Goal: Task Accomplishment & Management: Use online tool/utility

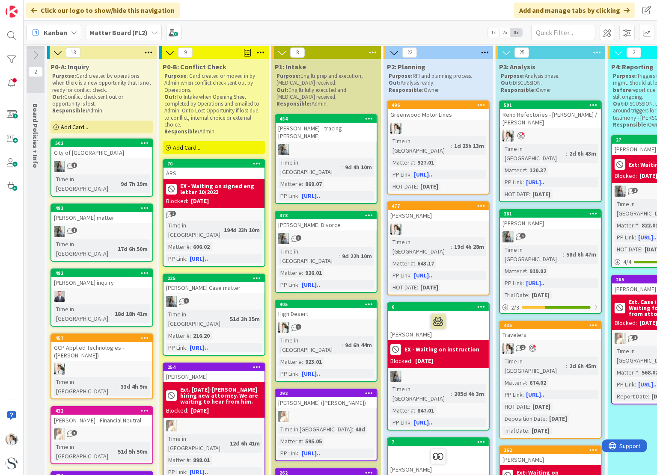
click at [58, 34] on span "Kanban" at bounding box center [56, 32] width 24 height 10
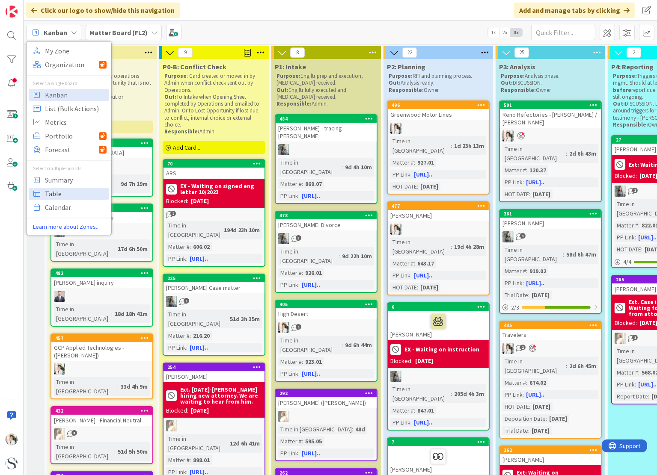
click at [59, 193] on span "Table" at bounding box center [76, 193] width 62 height 13
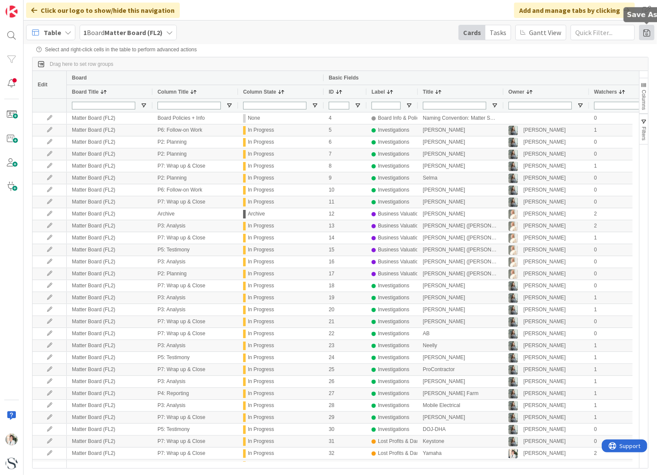
click at [649, 35] on span at bounding box center [646, 32] width 15 height 15
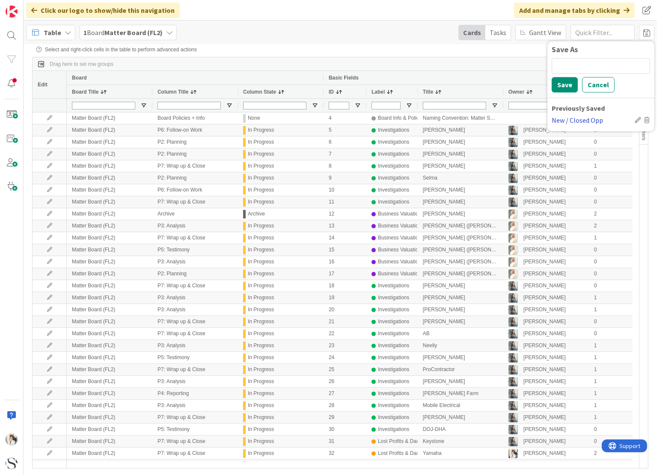
click at [587, 123] on div "New / Closed Opp" at bounding box center [592, 120] width 80 height 10
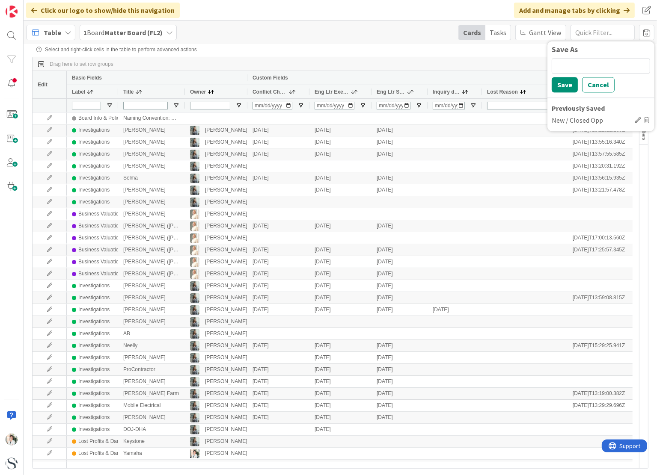
click at [448, 92] on span "Inquiry date" at bounding box center [446, 92] width 27 height 6
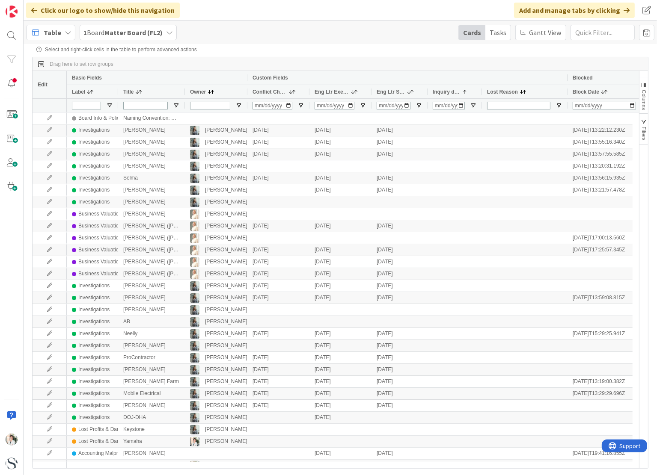
click at [448, 92] on span "Inquiry date" at bounding box center [446, 92] width 27 height 6
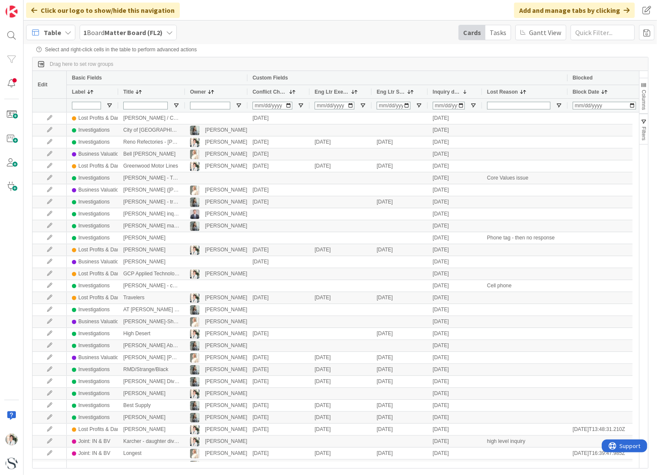
click at [270, 91] on span "Conflict Check" at bounding box center [269, 92] width 35 height 6
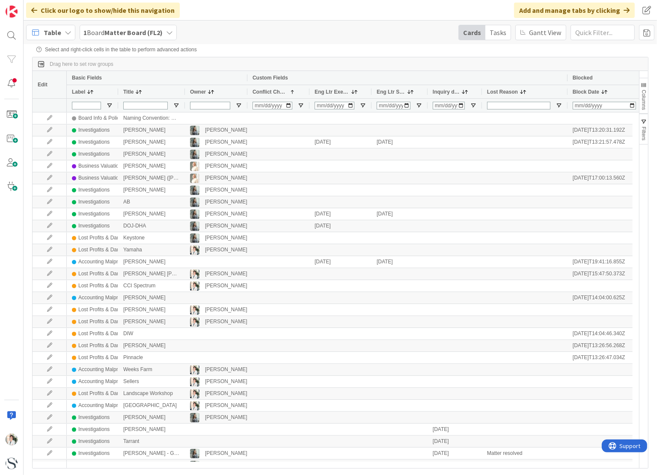
click at [270, 91] on span "Conflict Check" at bounding box center [269, 92] width 35 height 6
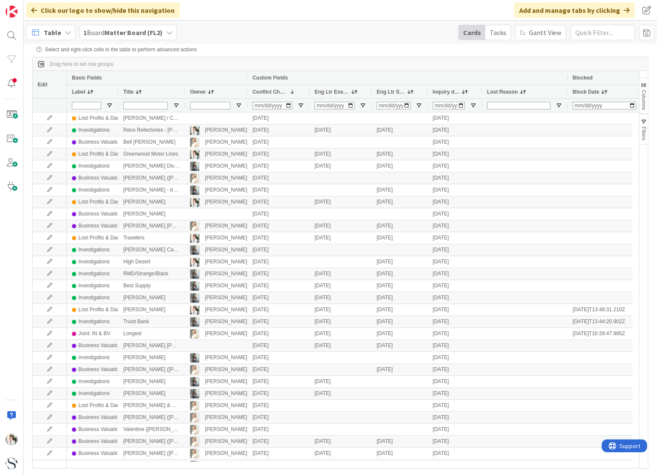
click at [439, 92] on span "Inquiry date" at bounding box center [446, 92] width 27 height 6
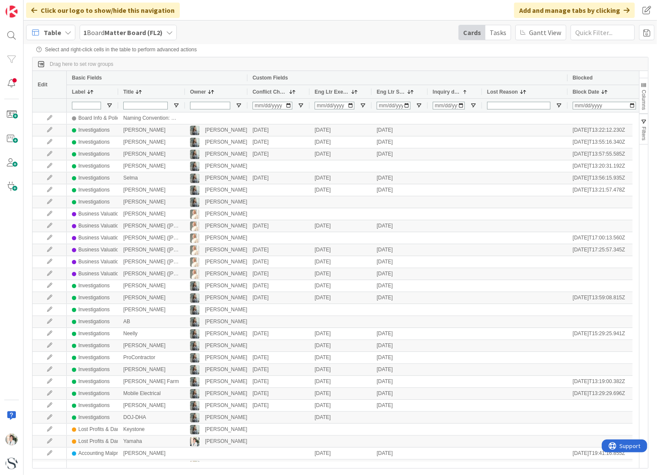
click at [439, 92] on span "Inquiry date" at bounding box center [446, 92] width 27 height 6
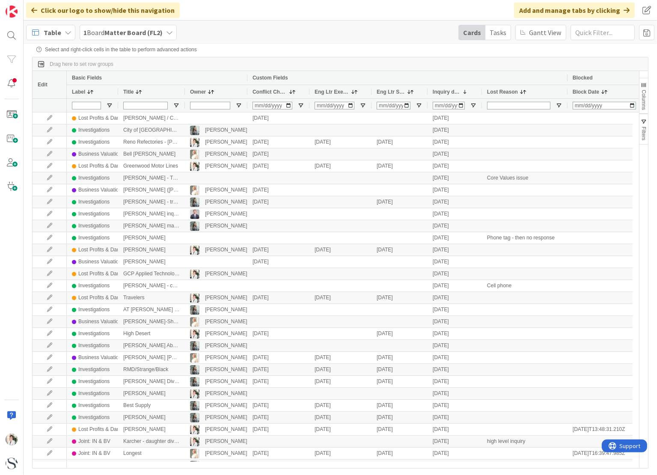
click at [335, 93] on span "Eng Ltr Executed" at bounding box center [332, 92] width 35 height 6
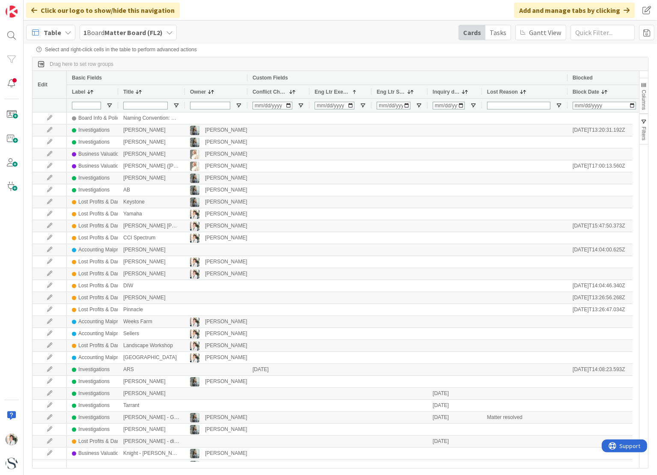
click at [335, 93] on span "Eng Ltr Executed" at bounding box center [332, 92] width 35 height 6
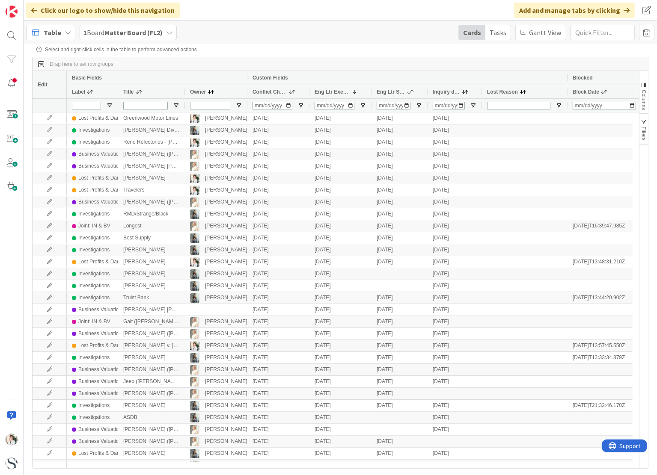
click at [56, 33] on span "Table" at bounding box center [53, 32] width 18 height 10
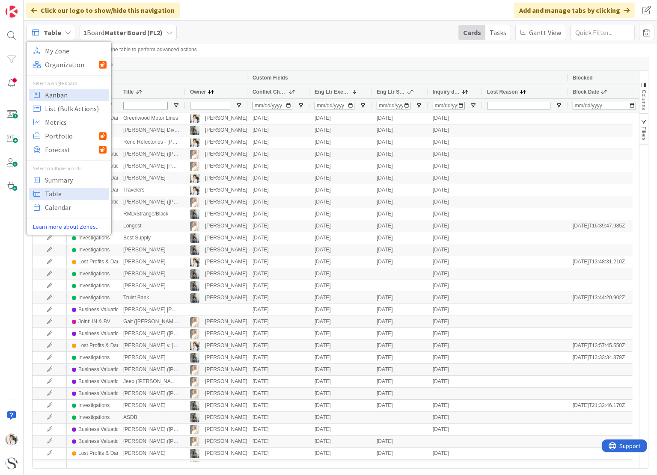
click at [54, 94] on span "Kanban" at bounding box center [76, 95] width 62 height 13
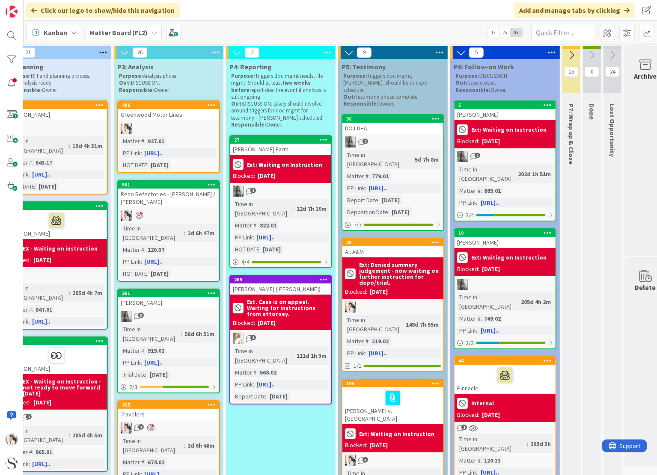
scroll to position [0, 401]
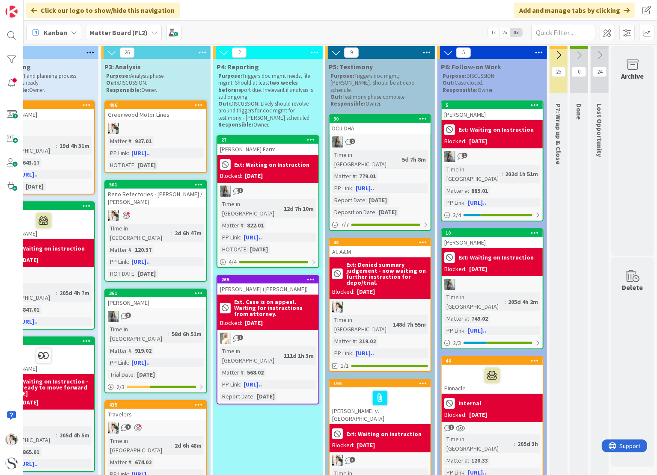
click at [574, 56] on icon at bounding box center [578, 54] width 9 height 9
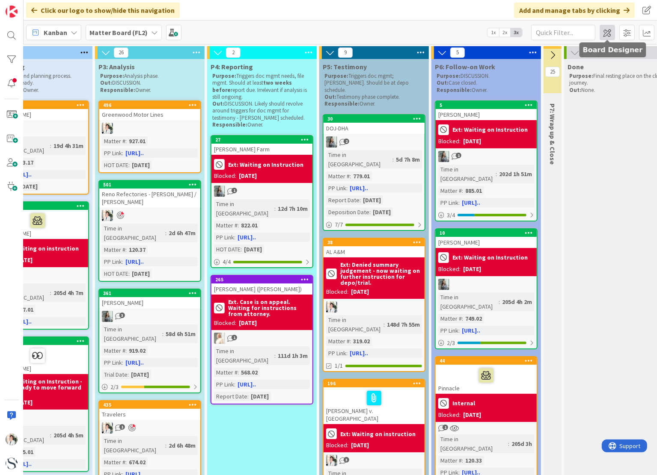
click at [605, 32] on span at bounding box center [607, 32] width 15 height 15
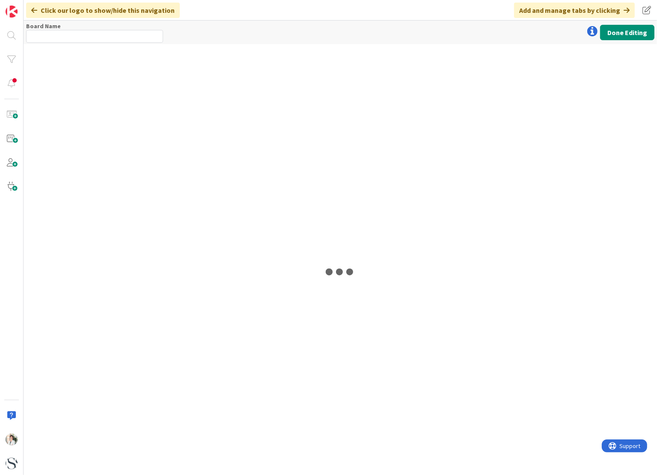
type input "Matter Board (FL2)"
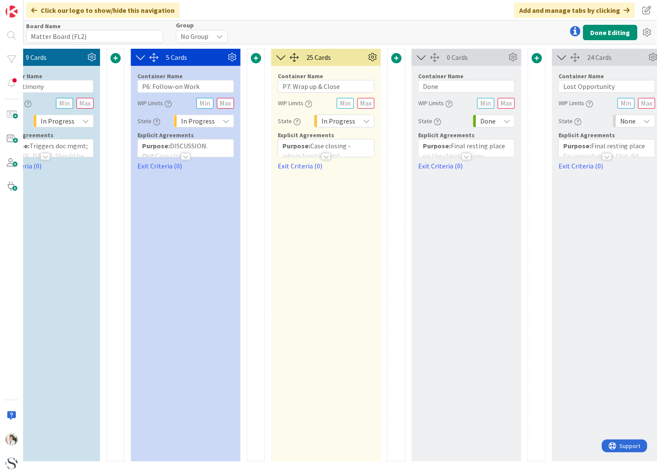
scroll to position [0, 1044]
click at [394, 57] on span at bounding box center [396, 58] width 10 height 10
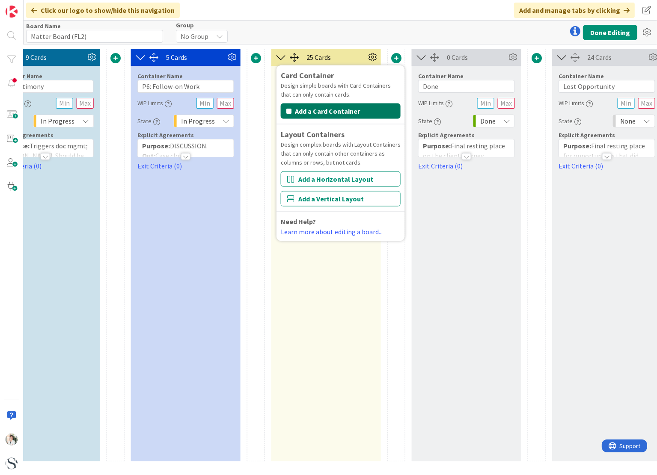
click at [328, 110] on button "Add a Card Container" at bounding box center [341, 111] width 120 height 15
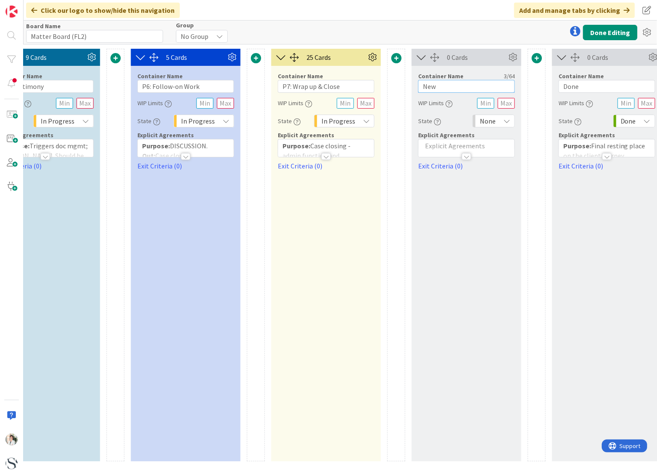
drag, startPoint x: 436, startPoint y: 87, endPoint x: 419, endPoint y: 87, distance: 17.1
click at [419, 87] on input "New" at bounding box center [466, 86] width 97 height 13
drag, startPoint x: 462, startPoint y: 85, endPoint x: 406, endPoint y: 110, distance: 61.5
type input "Pre-March Madness"
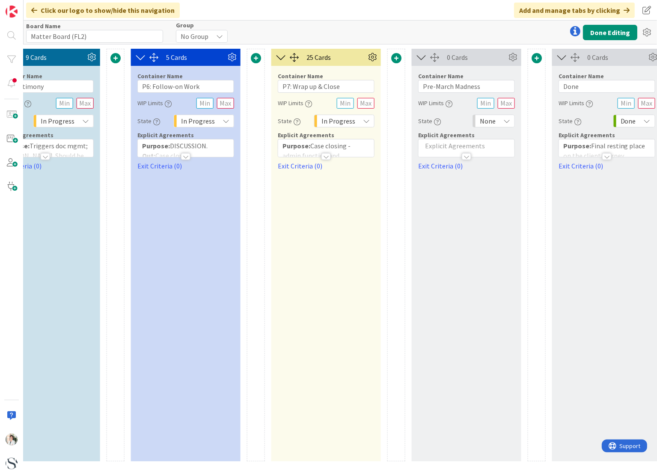
click at [442, 23] on div "Board Name 18 / 64 Matter Board (FL2) Group No Group Done Editing" at bounding box center [340, 33] width 633 height 24
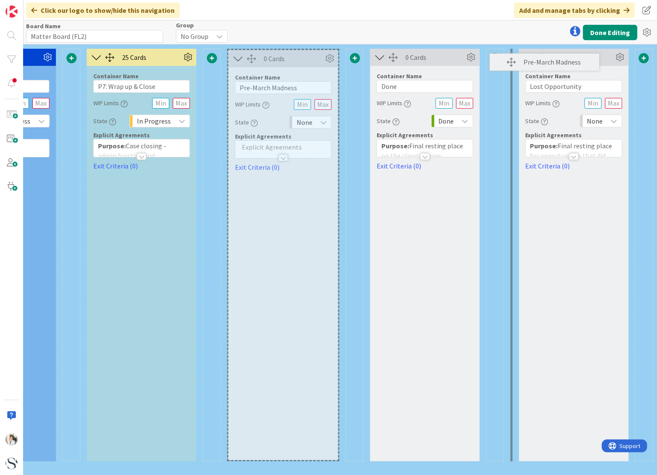
scroll to position [0, 1218]
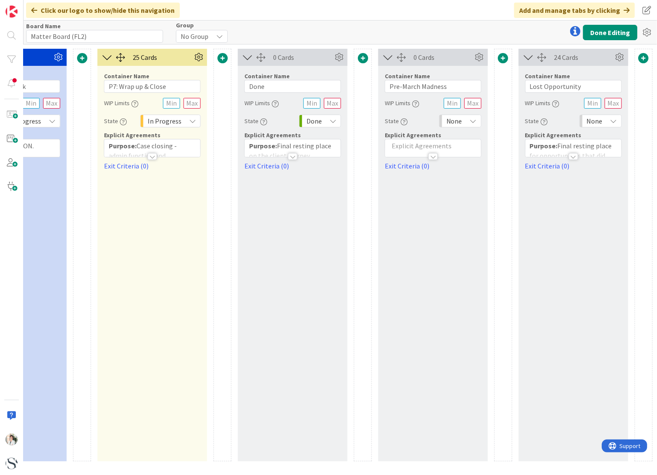
click at [397, 142] on p at bounding box center [432, 146] width 87 height 10
click at [394, 171] on p at bounding box center [432, 172] width 87 height 10
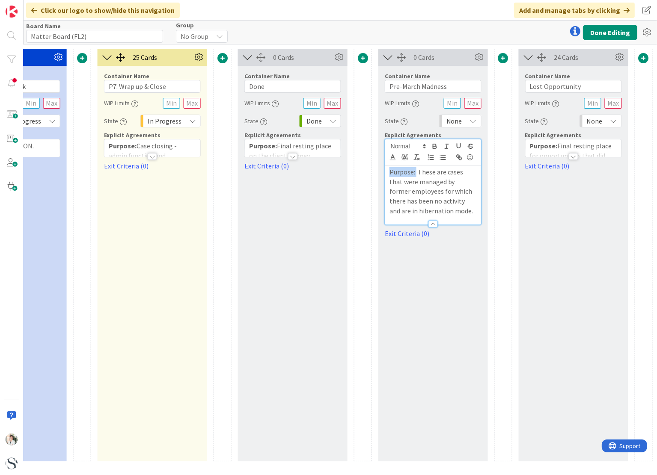
drag, startPoint x: 389, startPoint y: 171, endPoint x: 416, endPoint y: 172, distance: 26.5
click at [416, 172] on p "Purpose: These are cases that were managed by former employees for which there …" at bounding box center [432, 191] width 87 height 49
click at [444, 210] on p "Purpose: These are cases that were managed by former employees for which there …" at bounding box center [432, 191] width 87 height 49
click at [434, 292] on div "0 Cards Container Name 17 / 64 Pre-March Madness WIP Limits State None Explicit…" at bounding box center [433, 255] width 110 height 413
click at [367, 277] on div at bounding box center [363, 255] width 18 height 413
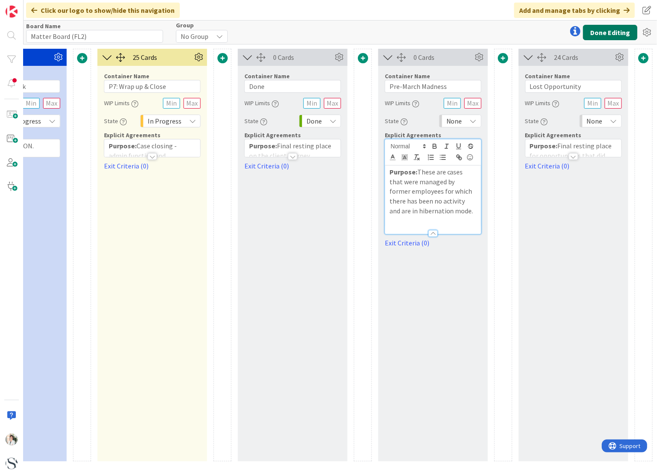
click at [611, 31] on button "Done Editing" at bounding box center [610, 32] width 54 height 15
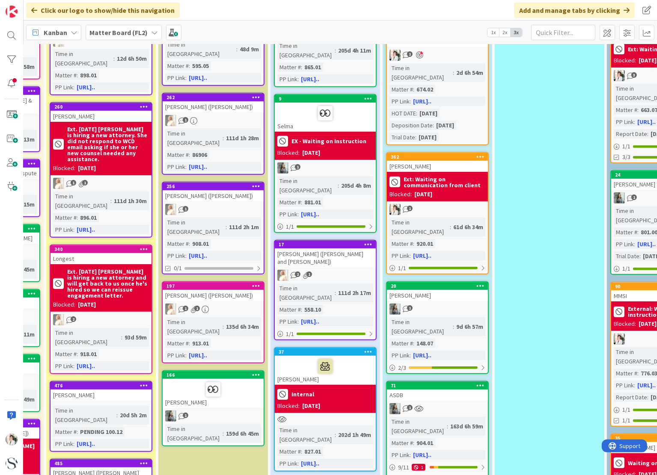
scroll to position [428, 113]
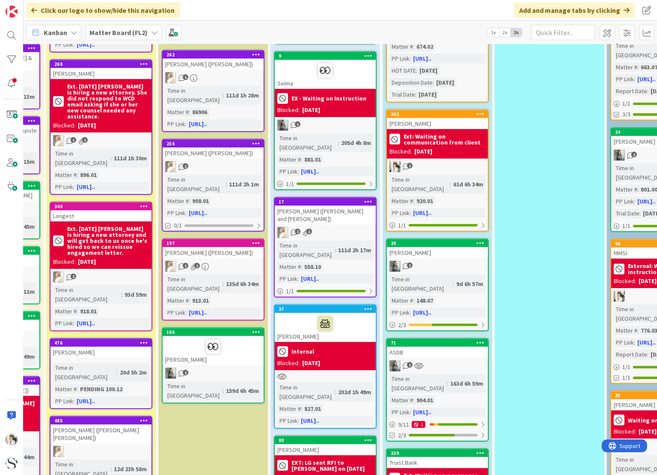
click at [329, 345] on div "Internal" at bounding box center [325, 352] width 96 height 14
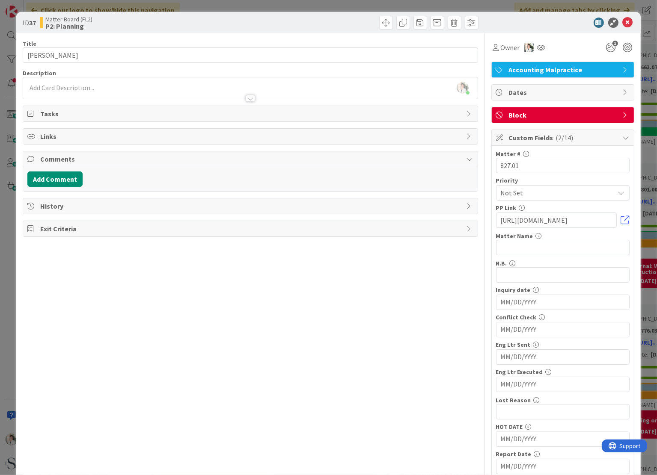
click at [623, 113] on icon at bounding box center [626, 115] width 7 height 7
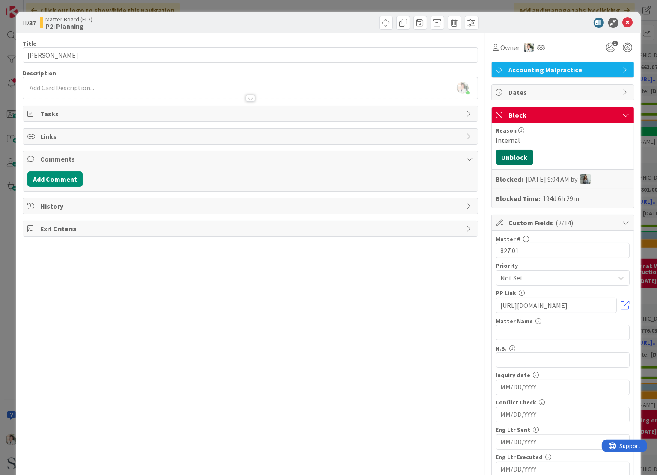
click at [504, 157] on button "Unblock" at bounding box center [514, 157] width 37 height 15
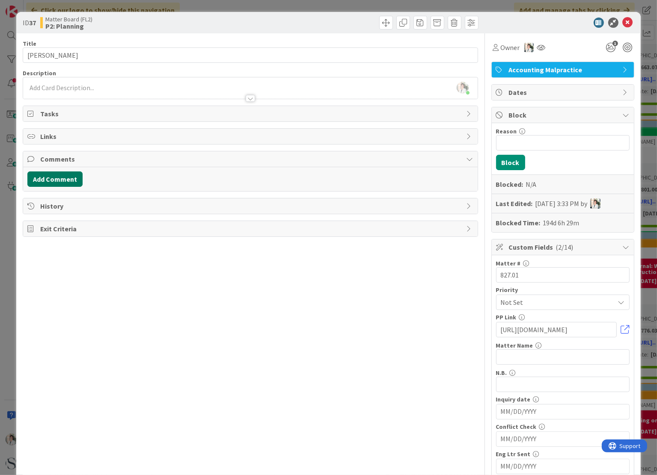
click at [68, 179] on button "Add Comment" at bounding box center [54, 179] width 55 height 15
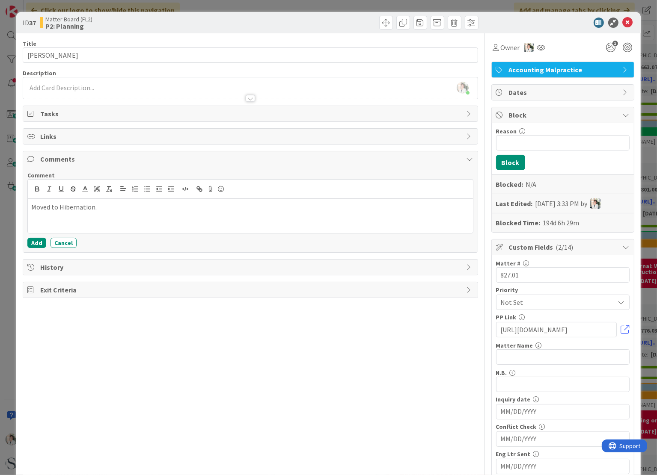
click at [366, 344] on div "Title 8 / 128 [PERSON_NAME] Description [PERSON_NAME] just joined Owner 1 Accou…" at bounding box center [250, 372] width 455 height 678
drag, startPoint x: 567, startPoint y: 95, endPoint x: 620, endPoint y: 23, distance: 89.8
click at [623, 23] on icon at bounding box center [628, 23] width 10 height 10
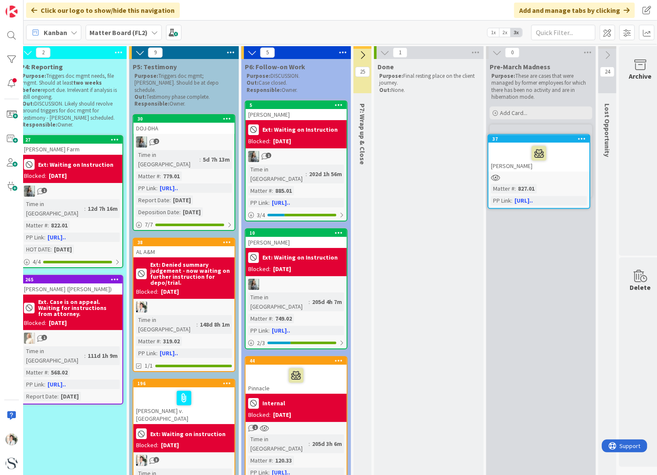
scroll to position [0, 604]
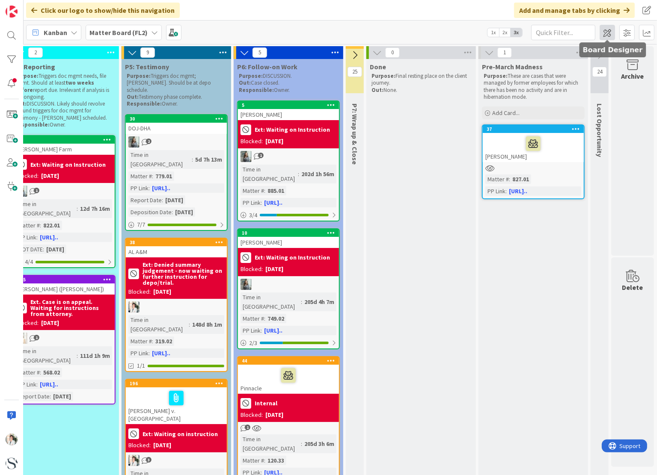
click at [608, 32] on span at bounding box center [607, 32] width 15 height 15
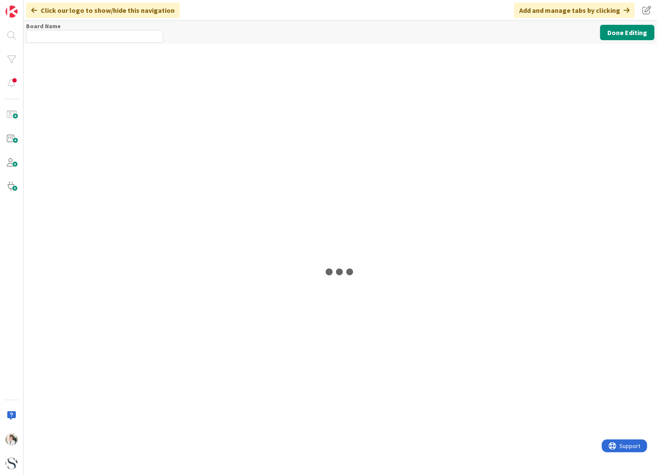
type input "Matter Board (FL2)"
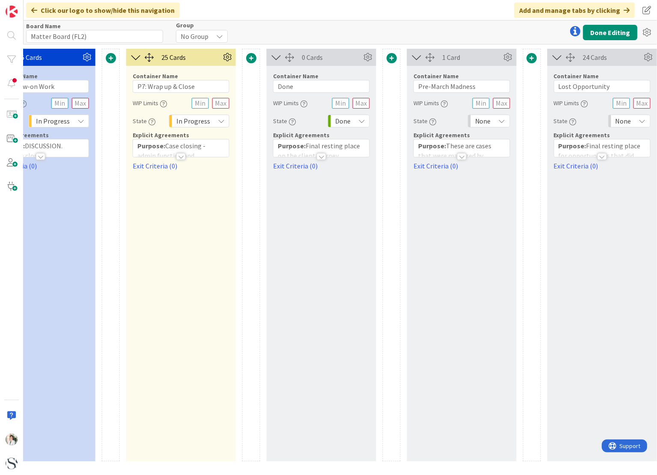
scroll to position [0, 1217]
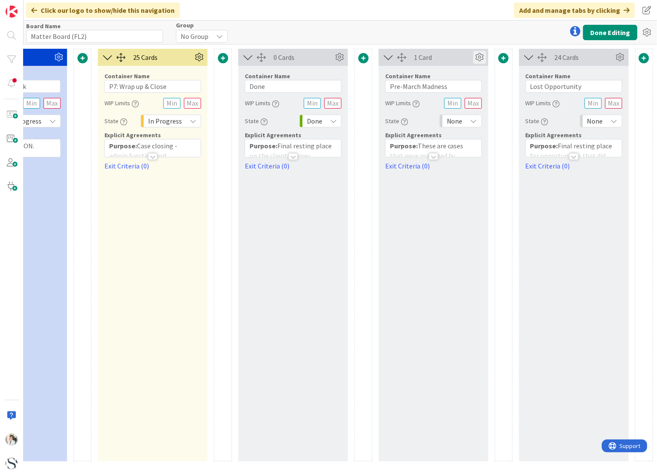
click at [478, 56] on icon at bounding box center [479, 57] width 13 height 13
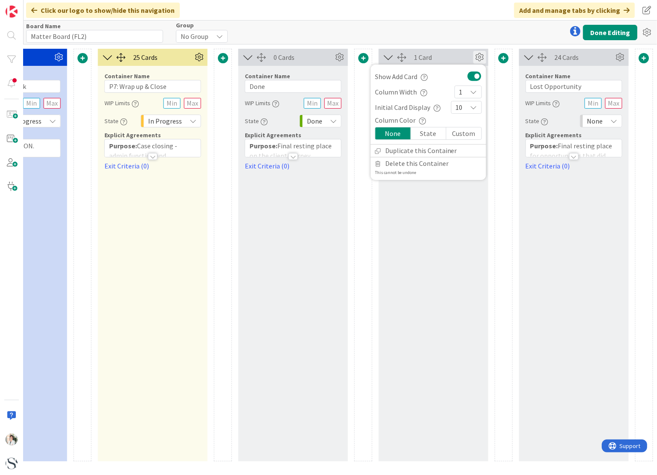
click at [396, 134] on div "None" at bounding box center [393, 134] width 36 height 12
click at [466, 135] on div "Custom" at bounding box center [463, 134] width 35 height 12
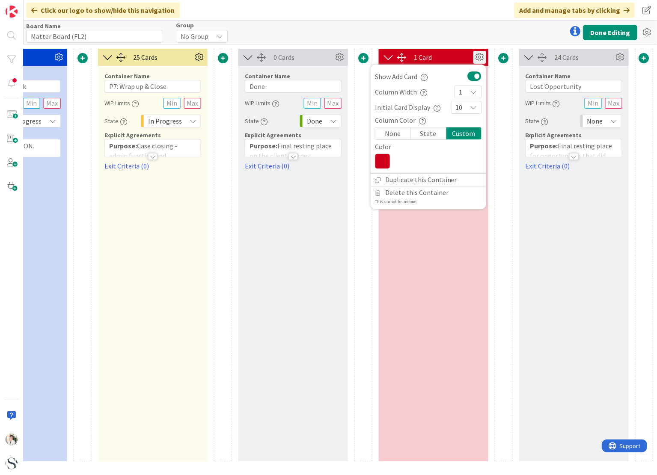
click at [469, 256] on div "1 Card Show Add Card Column Width 1 Initial Card Display 10 Column Color None S…" at bounding box center [434, 255] width 110 height 413
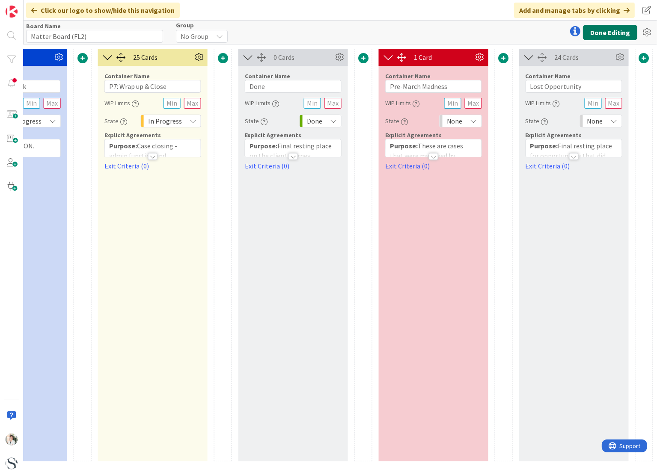
click at [609, 31] on button "Done Editing" at bounding box center [610, 32] width 54 height 15
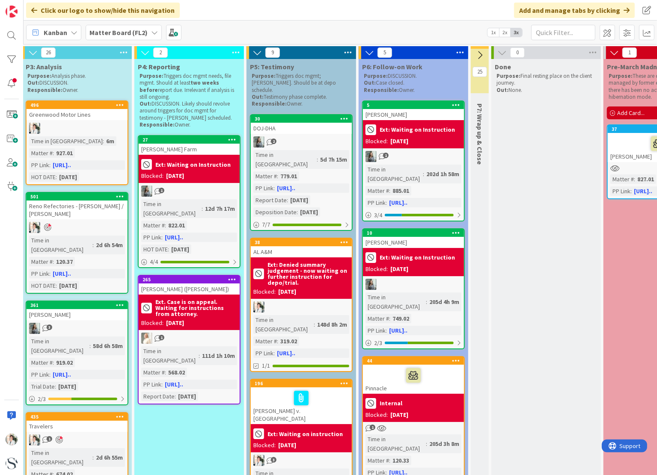
scroll to position [0, 475]
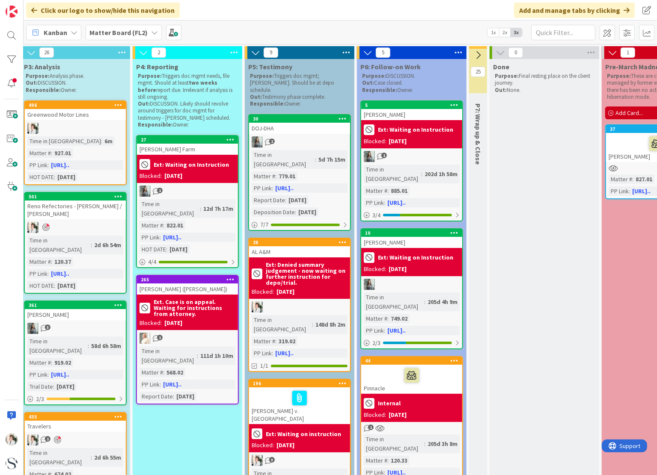
click at [395, 401] on b "Internal" at bounding box center [389, 404] width 23 height 6
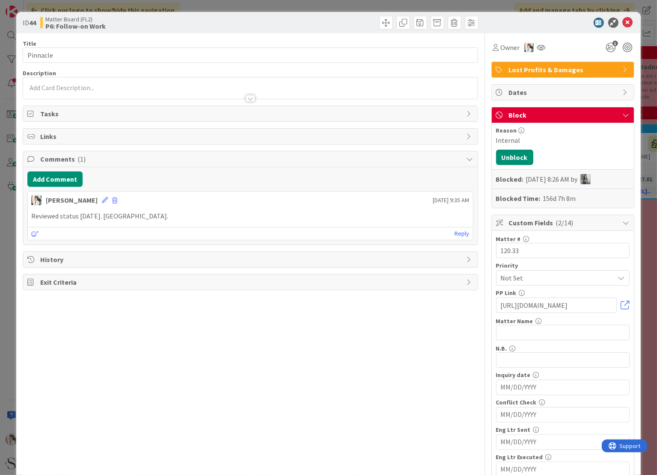
click at [518, 115] on span "Block" at bounding box center [564, 115] width 110 height 10
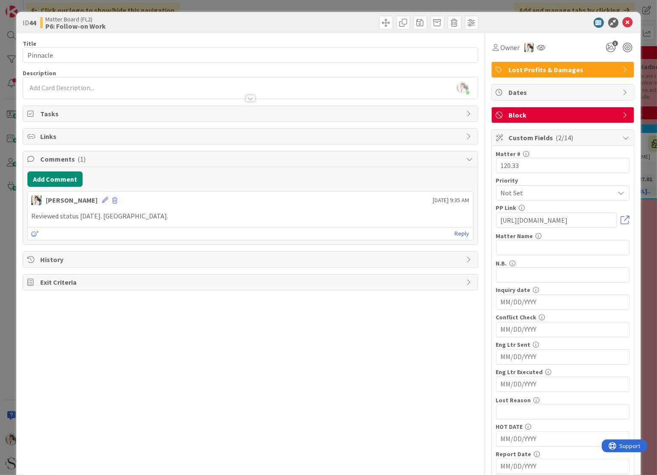
click at [575, 114] on span "Block" at bounding box center [564, 115] width 110 height 10
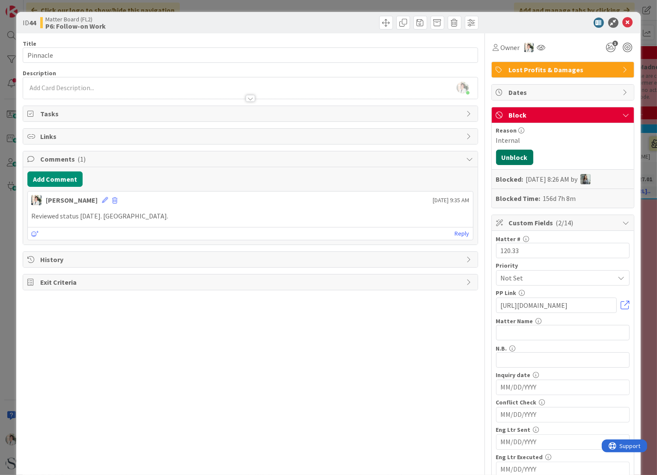
click at [508, 158] on button "Unblock" at bounding box center [514, 157] width 37 height 15
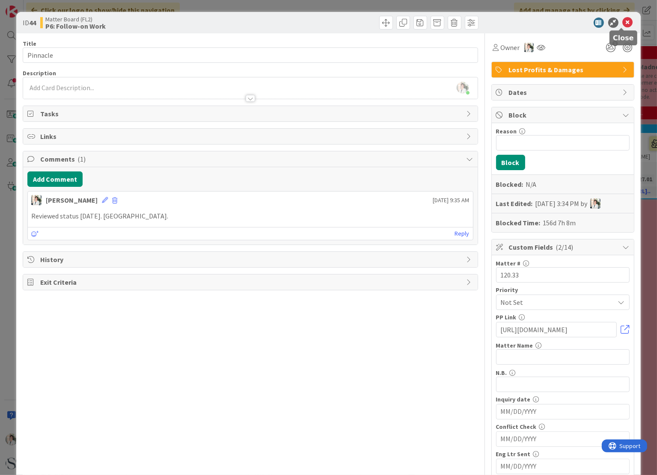
click at [623, 19] on icon at bounding box center [628, 23] width 10 height 10
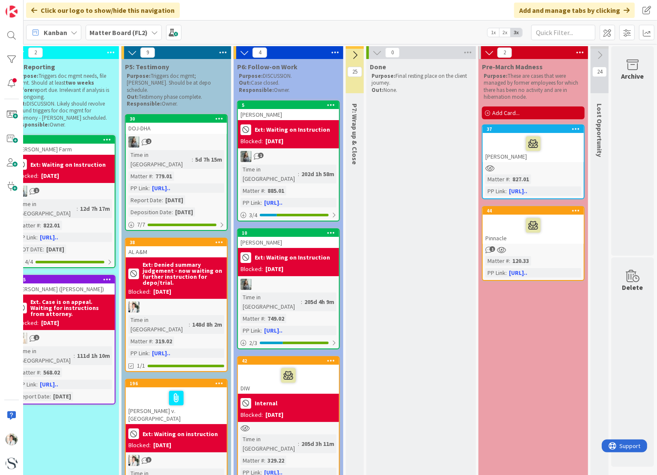
scroll to position [86, 604]
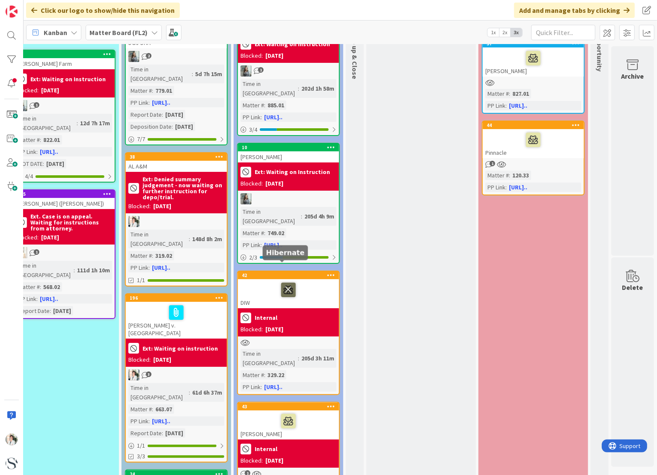
click at [281, 283] on icon at bounding box center [288, 290] width 15 height 14
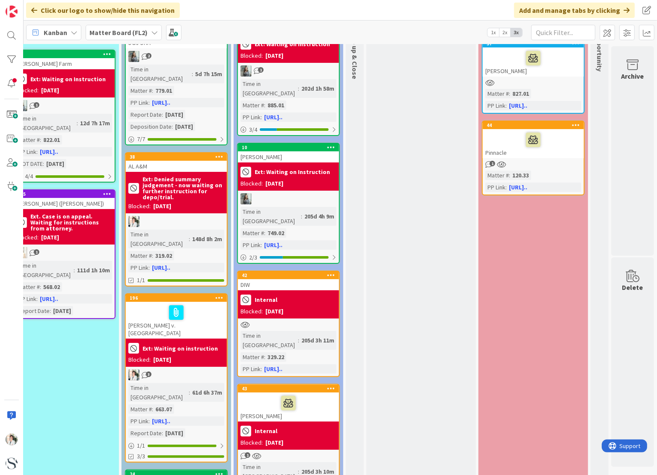
click at [327, 272] on icon at bounding box center [331, 275] width 8 height 6
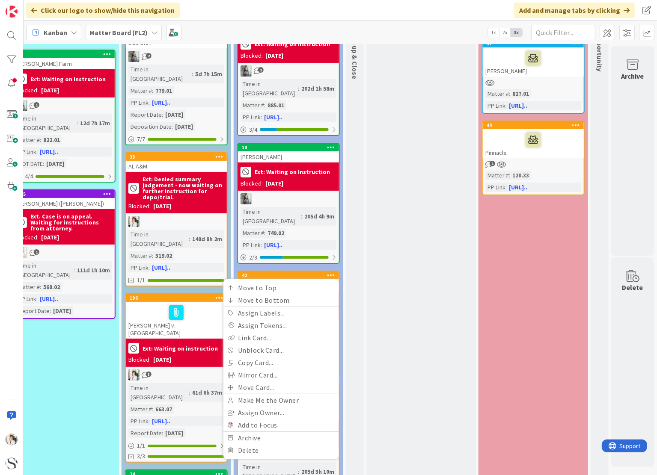
click at [327, 272] on icon at bounding box center [331, 275] width 8 height 6
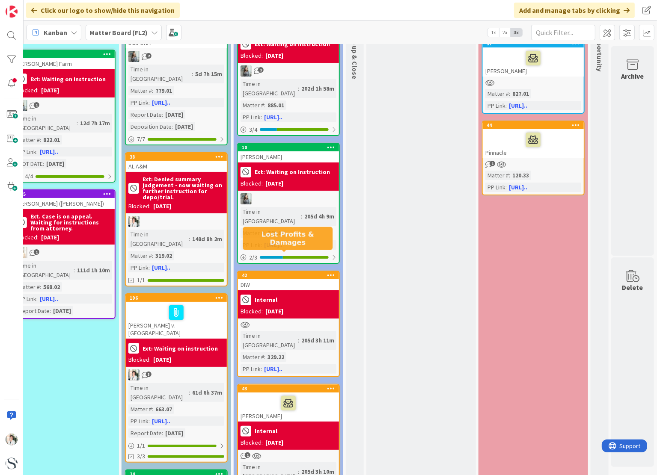
click at [287, 273] on div "42" at bounding box center [290, 276] width 97 height 6
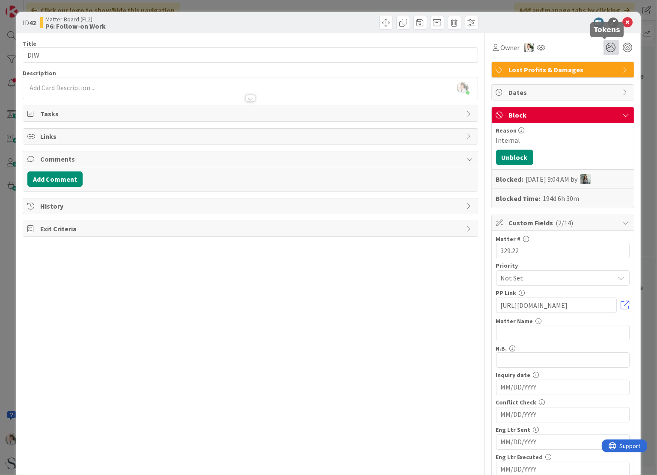
click at [604, 48] on icon at bounding box center [610, 47] width 15 height 15
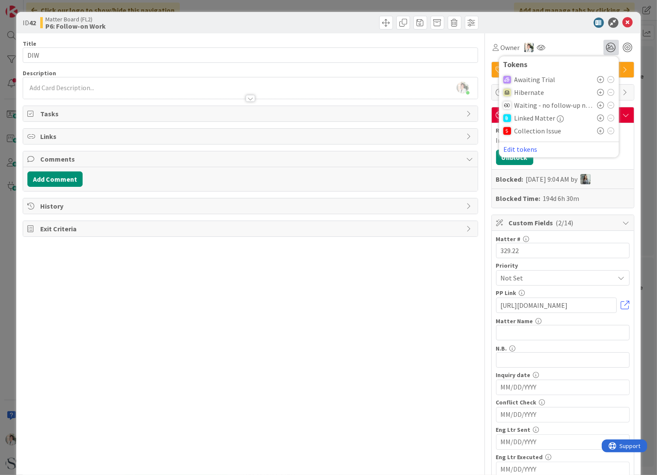
click at [597, 94] on icon at bounding box center [600, 92] width 7 height 7
click at [349, 302] on div "Title 3 / 128 DIW Description [PERSON_NAME] just joined Owner 1 Lost Profits & …" at bounding box center [250, 360] width 455 height 654
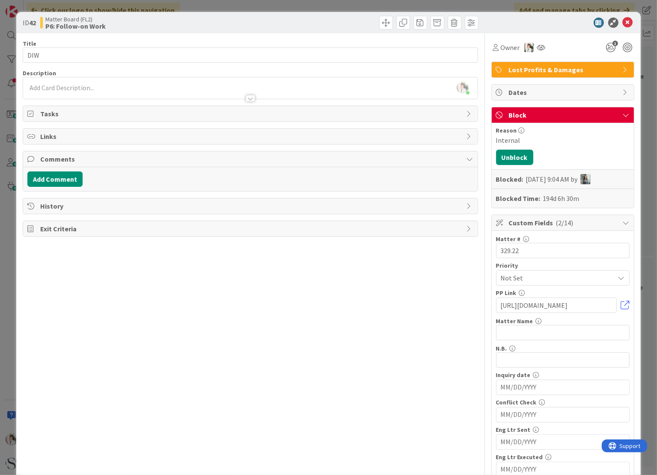
click at [623, 113] on icon at bounding box center [626, 115] width 7 height 7
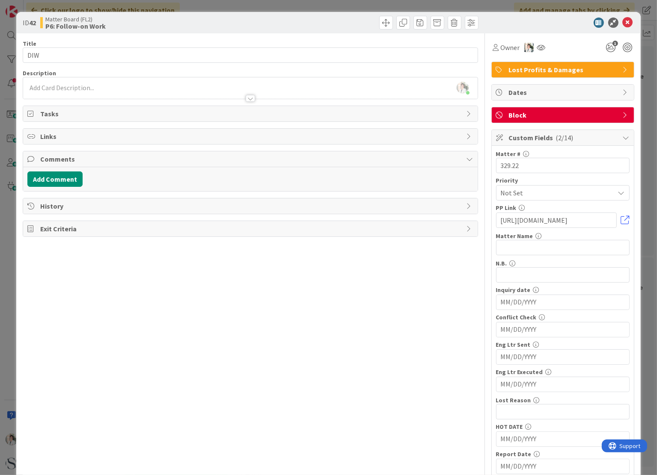
click at [566, 117] on span "Block" at bounding box center [564, 115] width 110 height 10
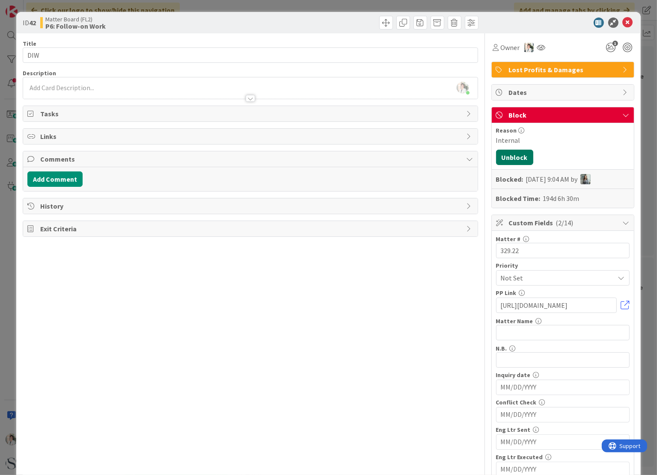
click at [515, 155] on button "Unblock" at bounding box center [514, 157] width 37 height 15
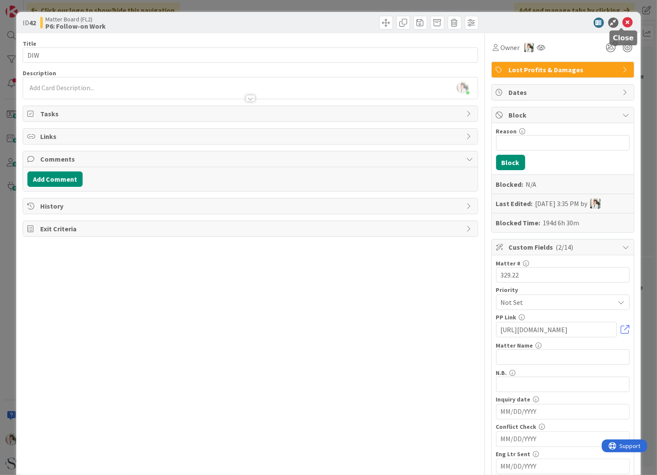
click at [623, 21] on icon at bounding box center [628, 23] width 10 height 10
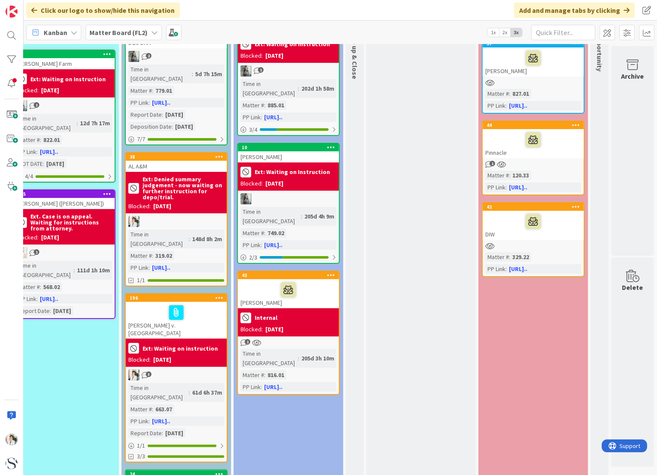
click at [269, 311] on div "Internal" at bounding box center [288, 318] width 96 height 14
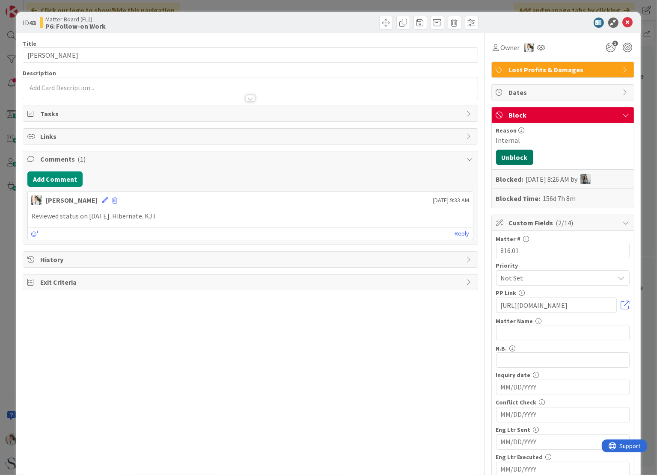
click at [507, 157] on button "Unblock" at bounding box center [514, 157] width 37 height 15
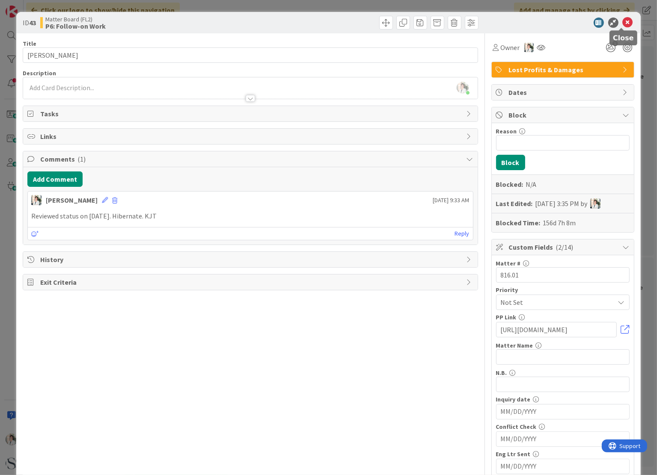
click at [623, 21] on icon at bounding box center [628, 23] width 10 height 10
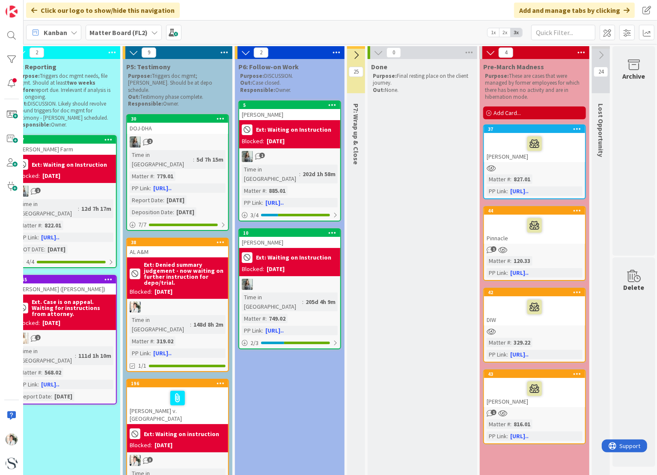
scroll to position [0, 604]
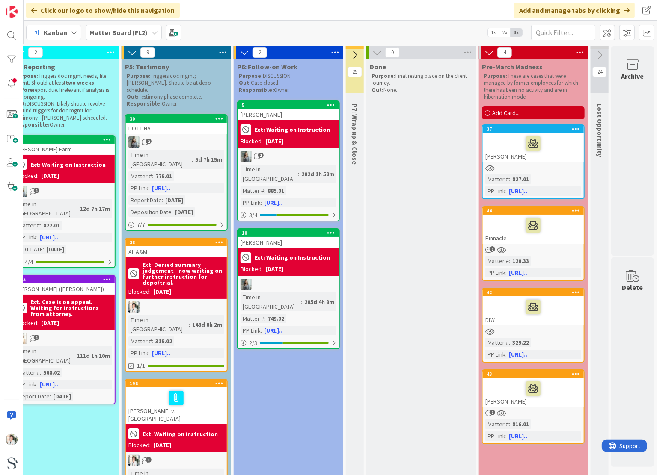
click at [554, 154] on div "[PERSON_NAME]" at bounding box center [533, 147] width 101 height 29
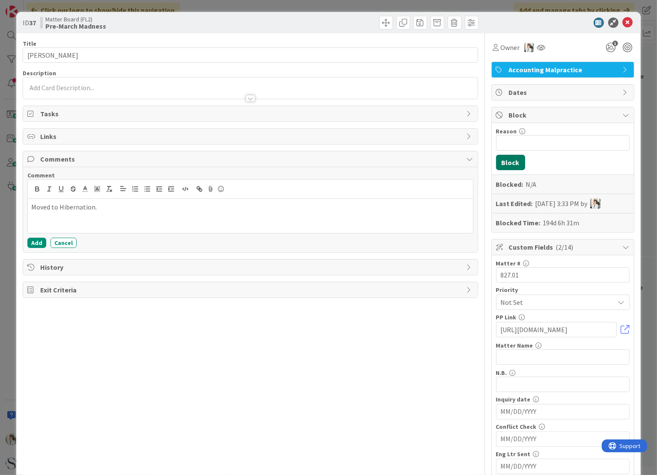
click at [508, 162] on button "Block" at bounding box center [510, 162] width 29 height 15
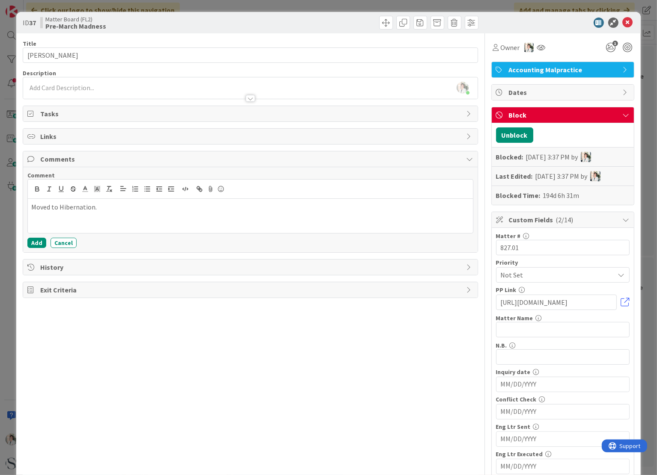
click at [568, 111] on span "Block" at bounding box center [564, 115] width 110 height 10
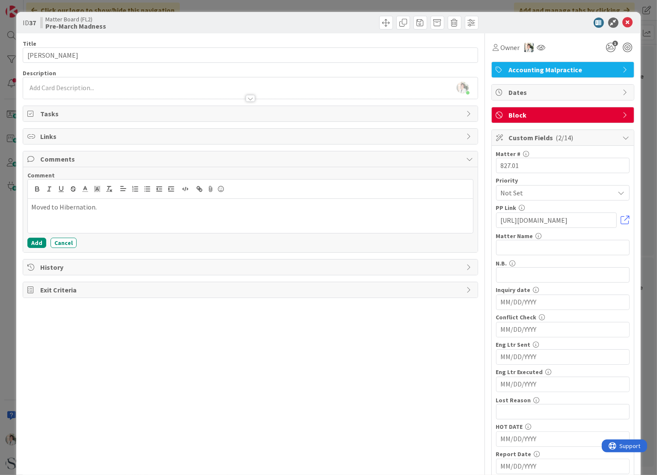
click at [568, 115] on span "Block" at bounding box center [564, 115] width 110 height 10
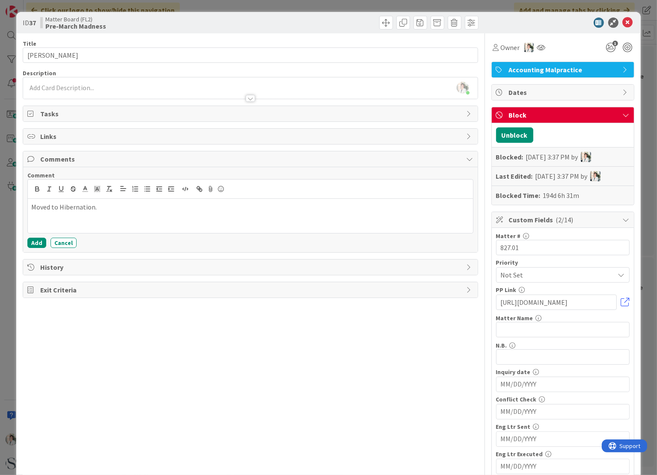
click at [511, 116] on span "Block" at bounding box center [564, 115] width 110 height 10
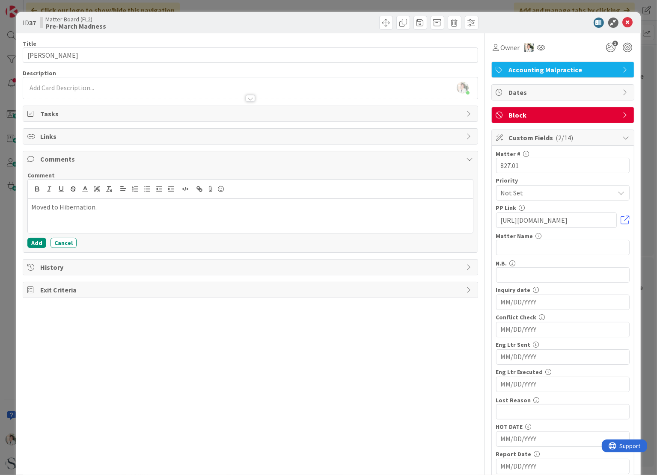
click at [511, 116] on span "Block" at bounding box center [564, 115] width 110 height 10
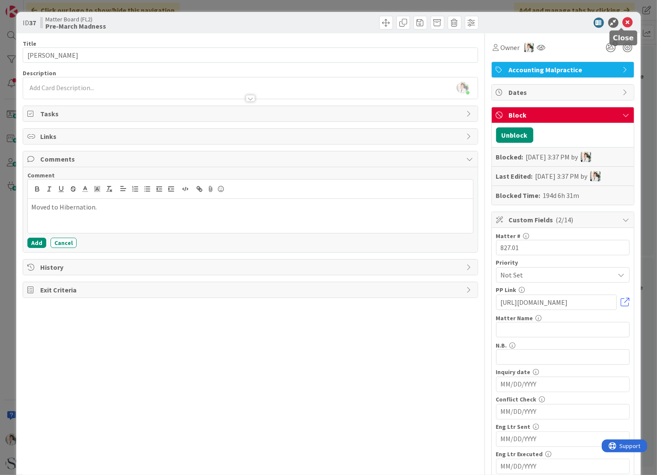
click at [623, 18] on icon at bounding box center [628, 23] width 10 height 10
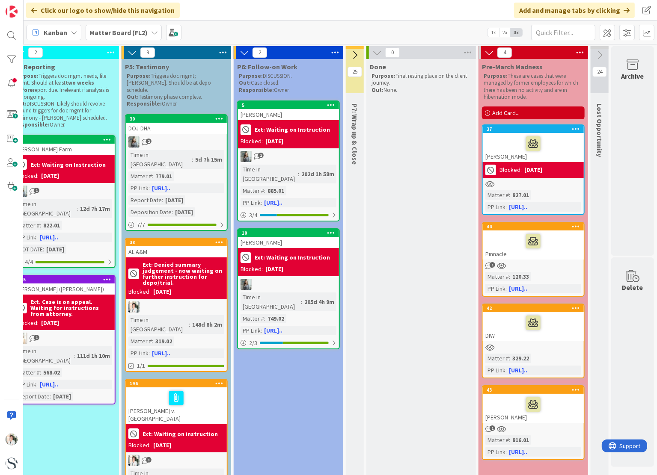
click at [555, 245] on div at bounding box center [533, 241] width 96 height 18
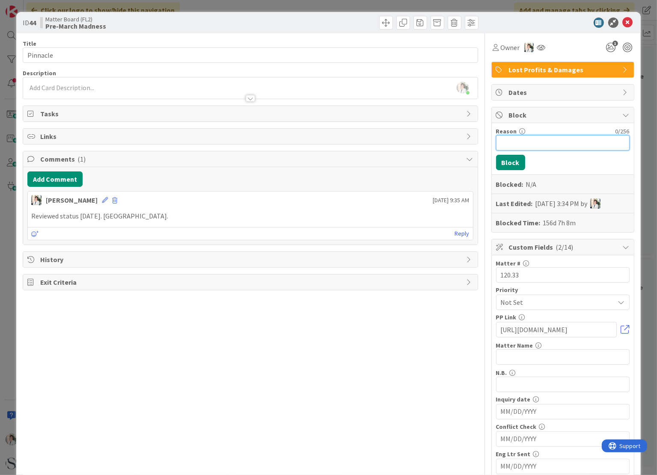
click at [513, 142] on input "Reason" at bounding box center [563, 142] width 134 height 15
type input "Int: Hibernation"
click at [501, 160] on button "Block" at bounding box center [510, 162] width 29 height 15
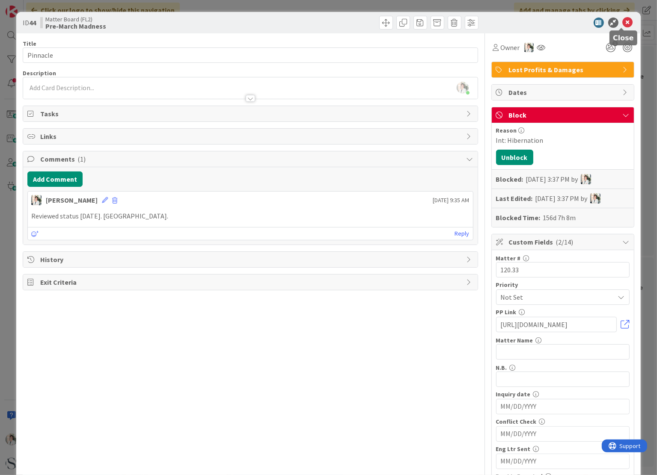
click at [623, 21] on icon at bounding box center [628, 23] width 10 height 10
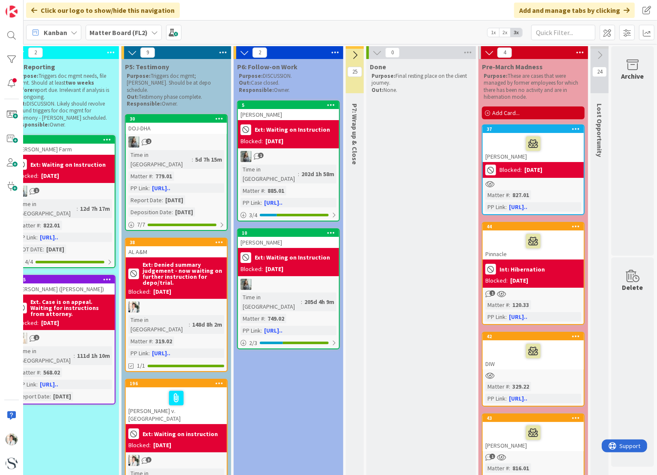
click at [512, 168] on div "Blocked:" at bounding box center [510, 170] width 22 height 9
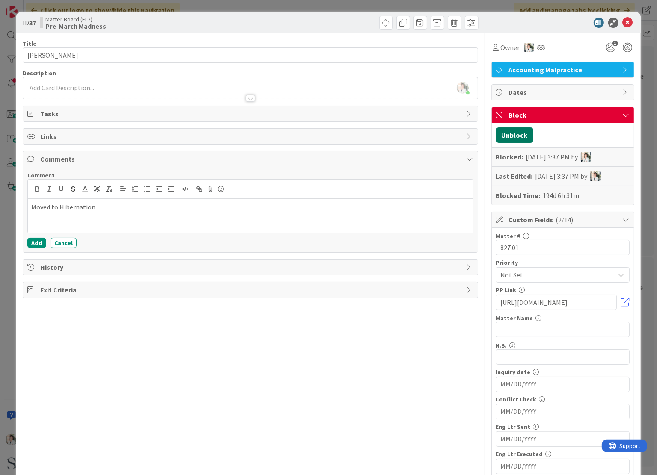
click at [503, 137] on button "Unblock" at bounding box center [514, 135] width 37 height 15
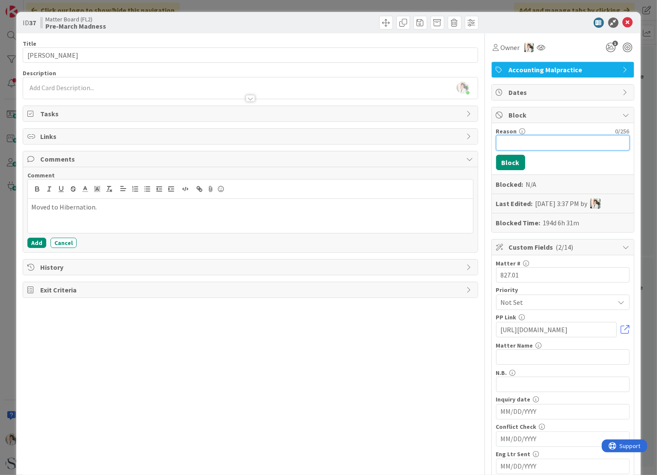
click at [498, 142] on input "Reason" at bounding box center [563, 142] width 134 height 15
type input "Int: Hibernation"
click at [505, 161] on button "Block" at bounding box center [510, 162] width 29 height 15
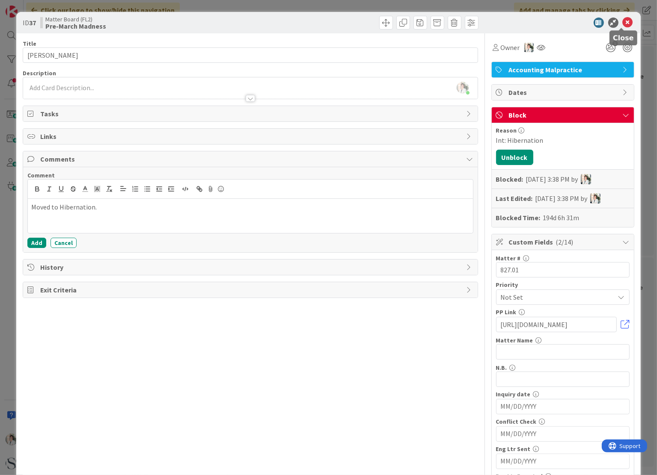
click at [623, 22] on icon at bounding box center [628, 23] width 10 height 10
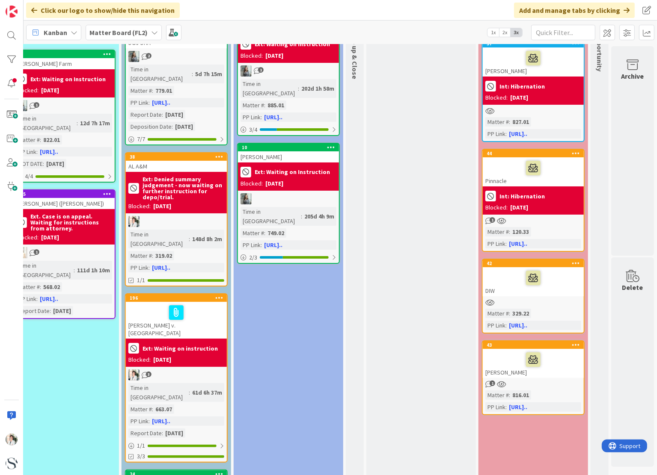
scroll to position [128, 604]
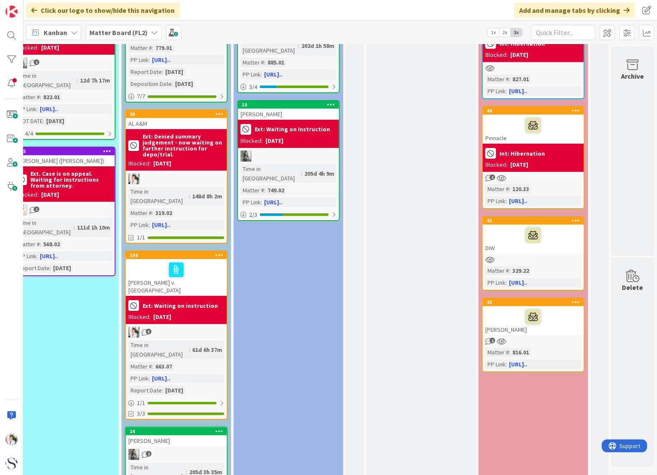
click at [502, 236] on div at bounding box center [533, 235] width 96 height 18
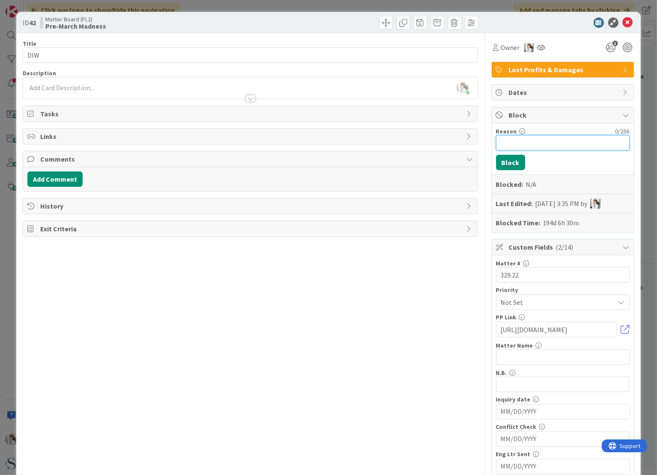
click at [503, 145] on input "Reason" at bounding box center [563, 142] width 134 height 15
type input "Int: Hibernation"
click at [502, 160] on button "Block" at bounding box center [510, 162] width 29 height 15
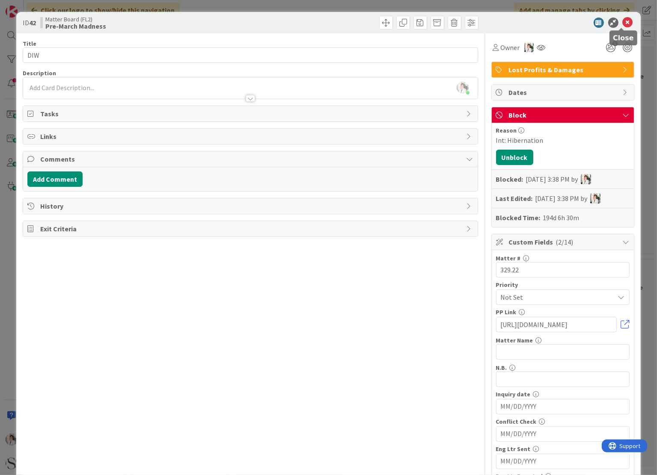
click at [623, 23] on icon at bounding box center [628, 23] width 10 height 10
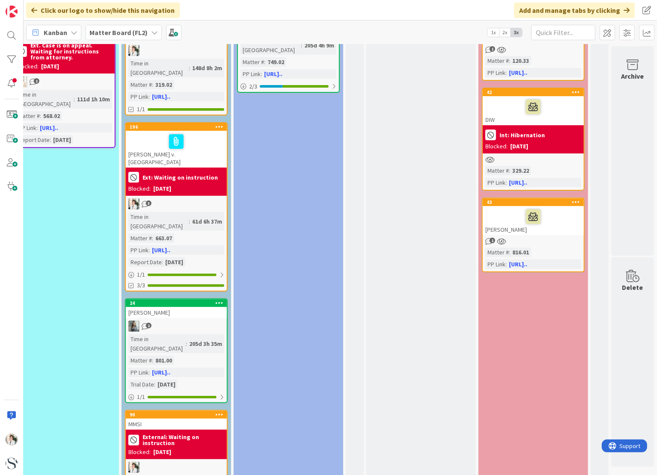
click at [495, 209] on div at bounding box center [533, 217] width 96 height 18
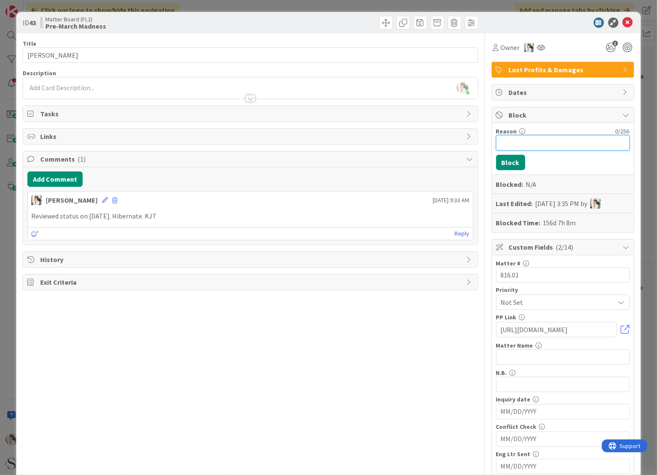
click at [511, 144] on input "Reason" at bounding box center [563, 142] width 134 height 15
type input "Int: Hibernation"
click at [503, 157] on button "Block" at bounding box center [510, 162] width 29 height 15
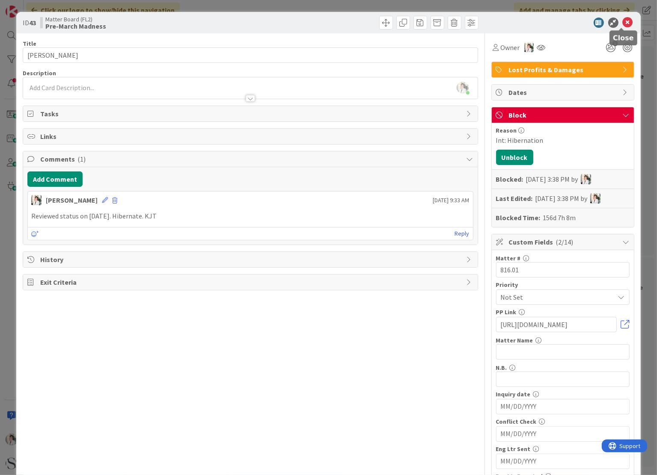
click at [623, 24] on icon at bounding box center [628, 23] width 10 height 10
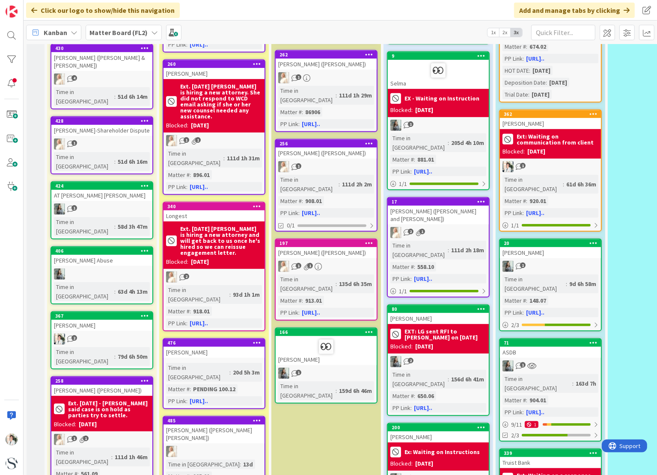
scroll to position [471, 0]
